Goal: Transaction & Acquisition: Purchase product/service

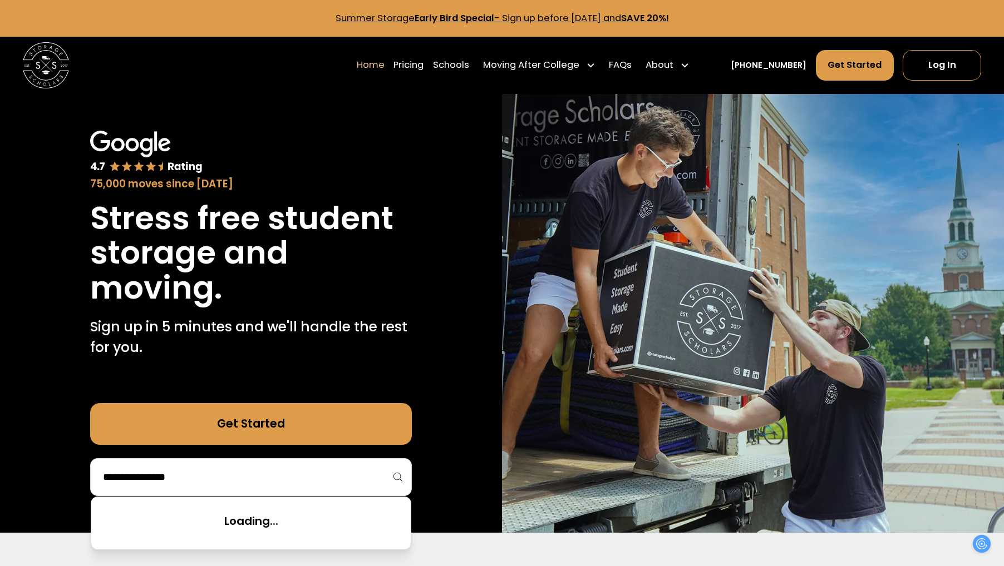
click at [278, 473] on input "search" at bounding box center [251, 477] width 298 height 19
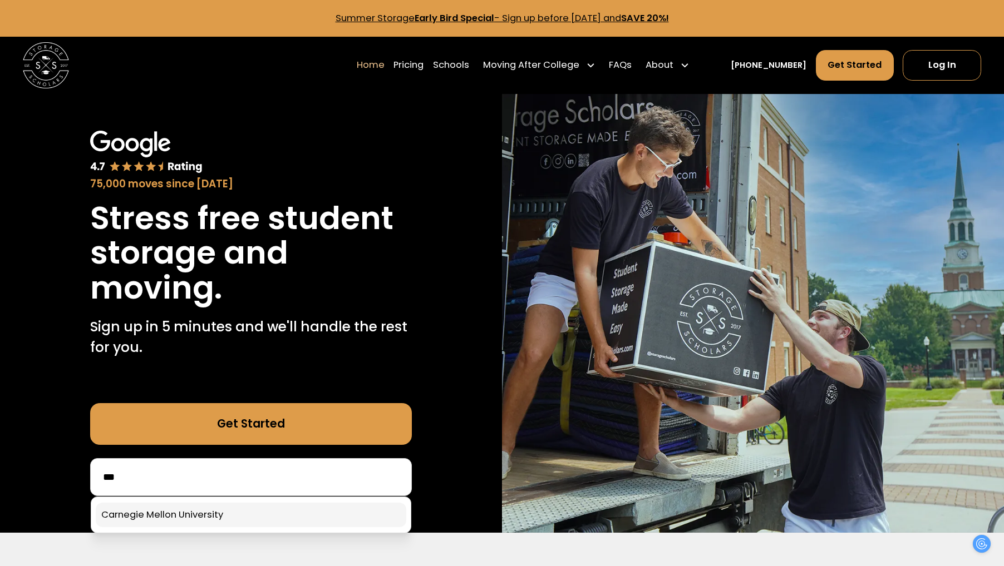
type input "***"
click at [258, 517] on link at bounding box center [251, 515] width 310 height 24
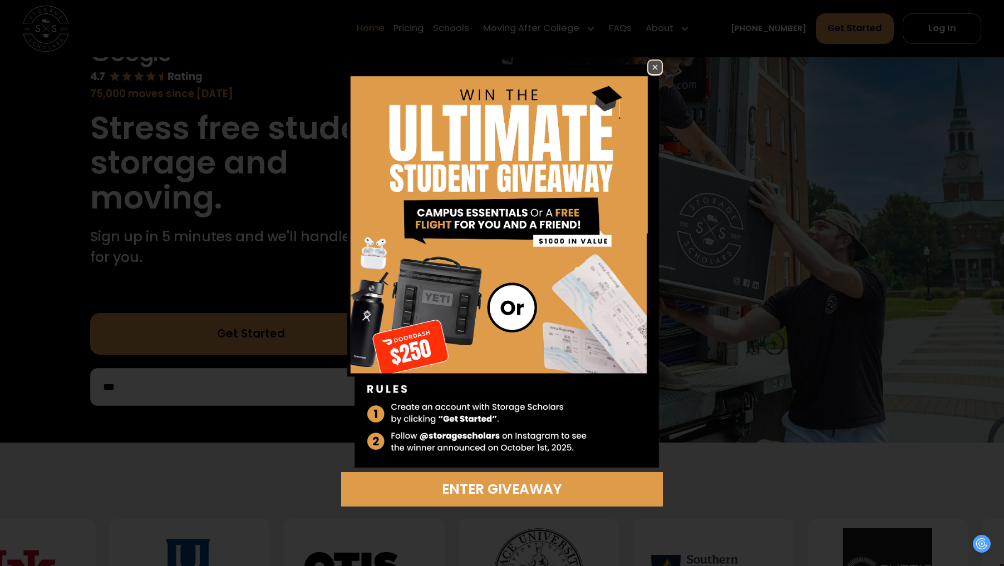
scroll to position [95, 0]
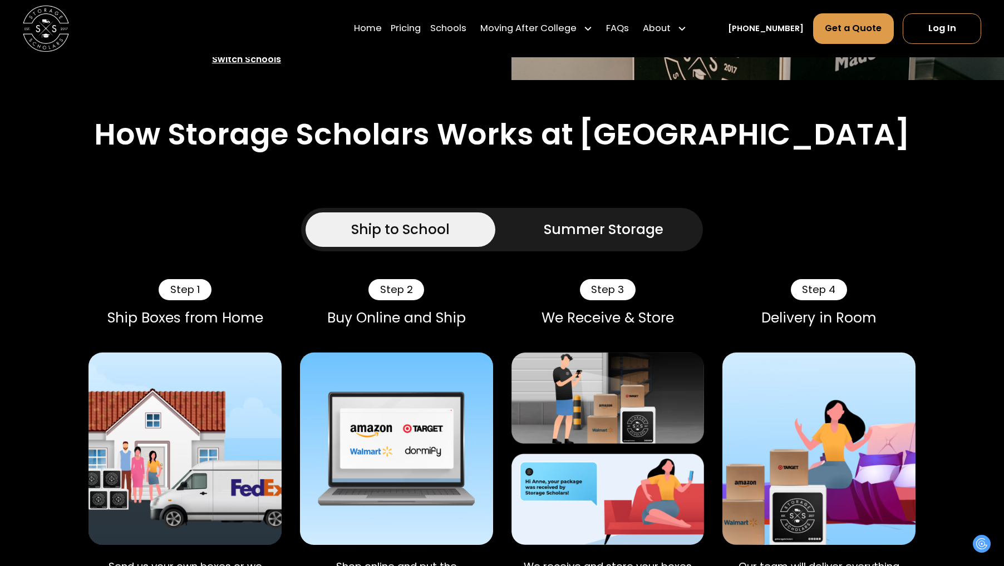
scroll to position [504, 0]
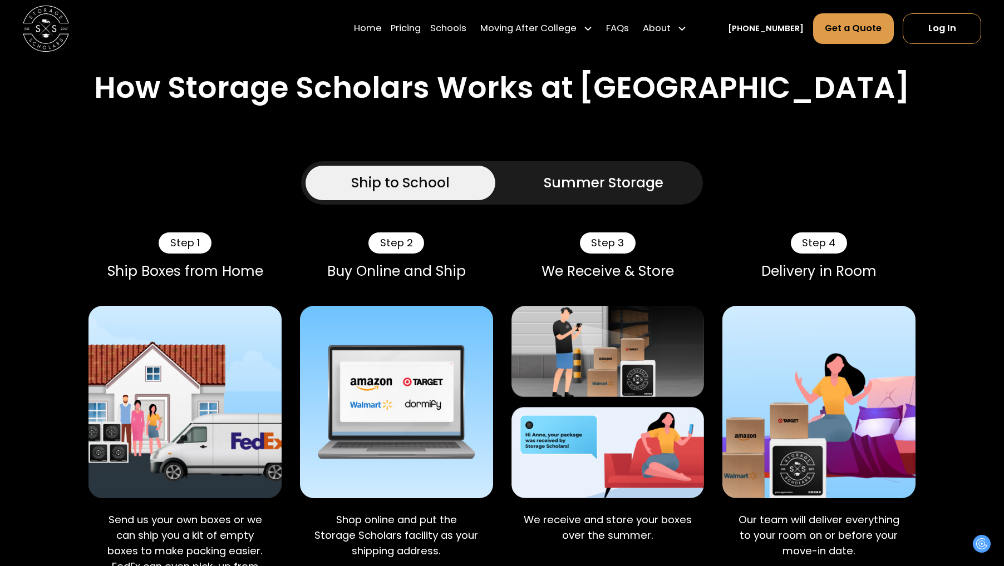
click at [564, 193] on div "Summer Storage" at bounding box center [603, 182] width 120 height 21
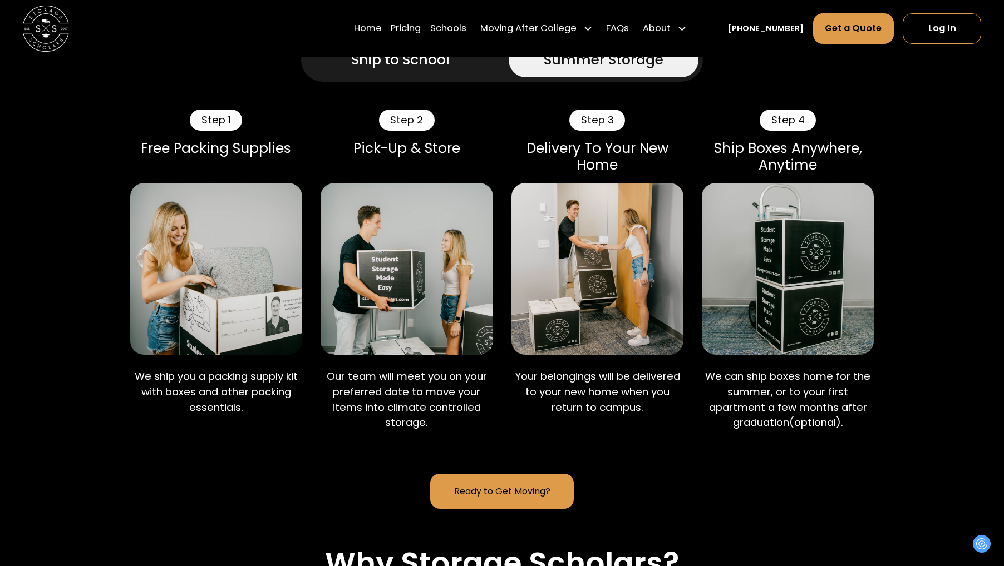
scroll to position [678, 0]
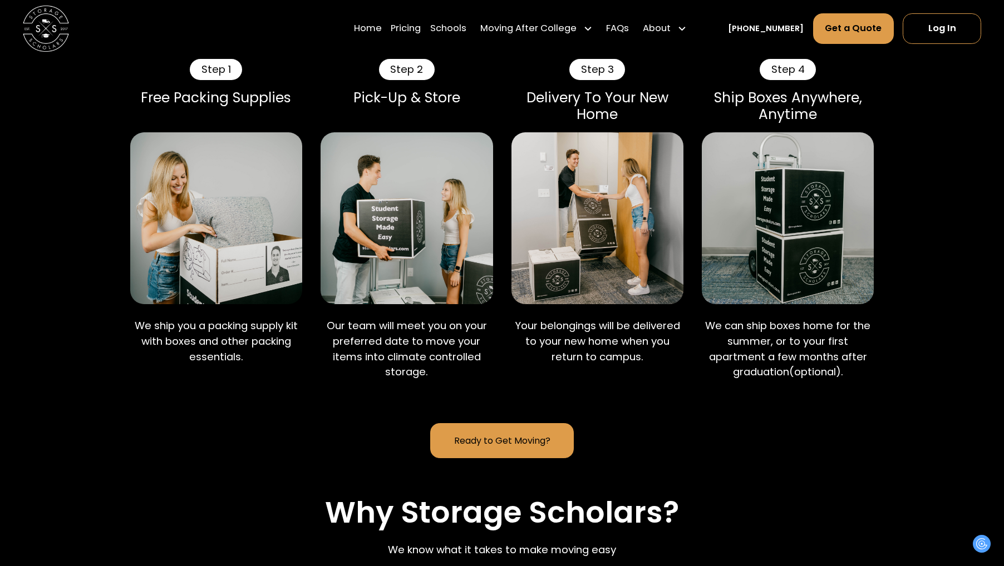
click at [516, 458] on link "Ready to Get Moving?" at bounding box center [502, 440] width 144 height 35
